Goal: Information Seeking & Learning: Learn about a topic

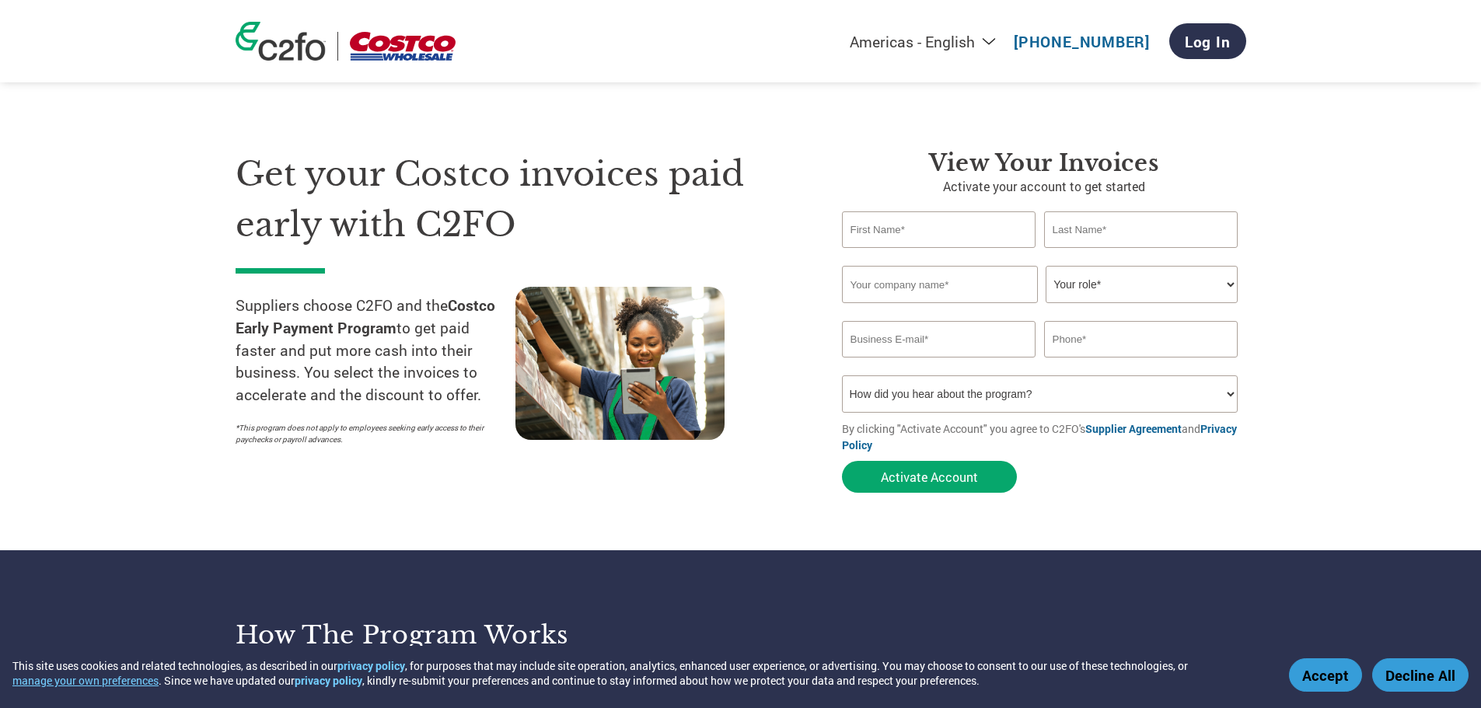
click at [398, 49] on img at bounding box center [403, 46] width 106 height 29
